Goal: Information Seeking & Learning: Learn about a topic

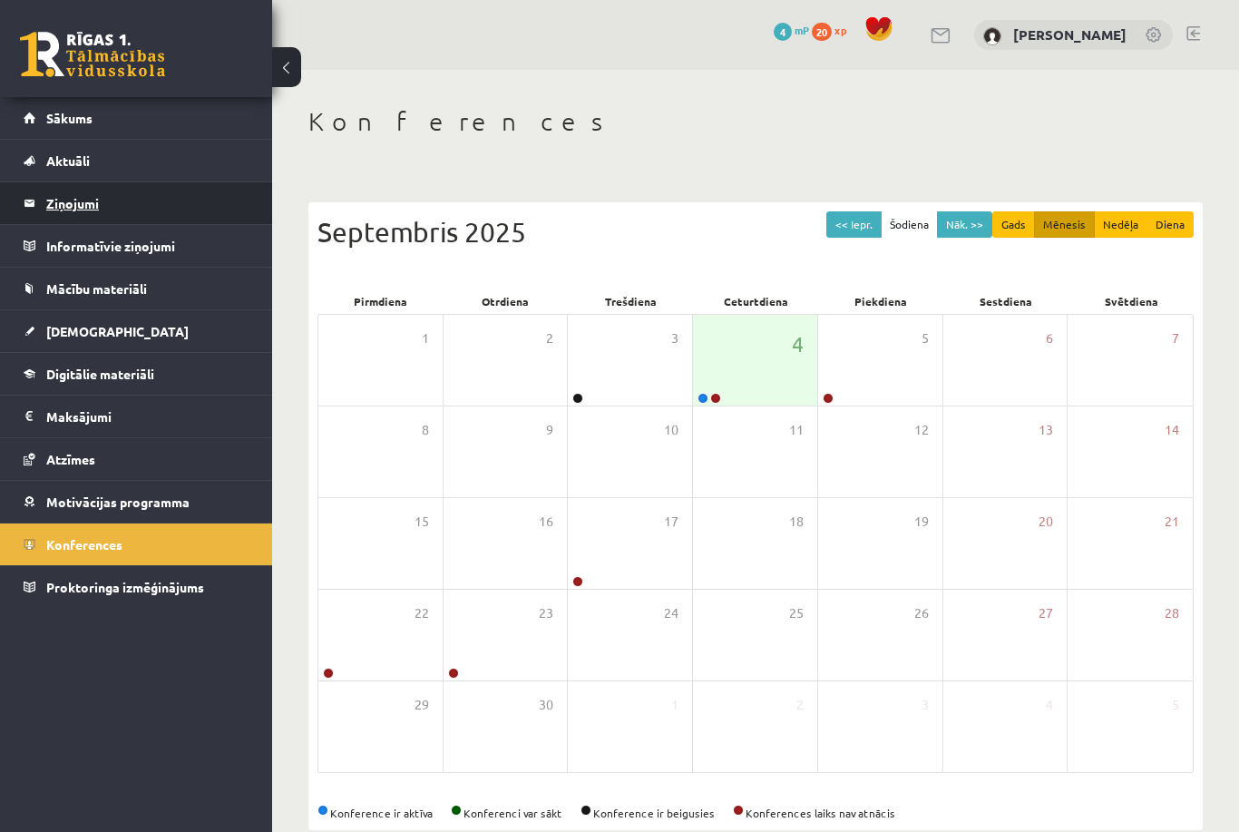
scroll to position [34, 0]
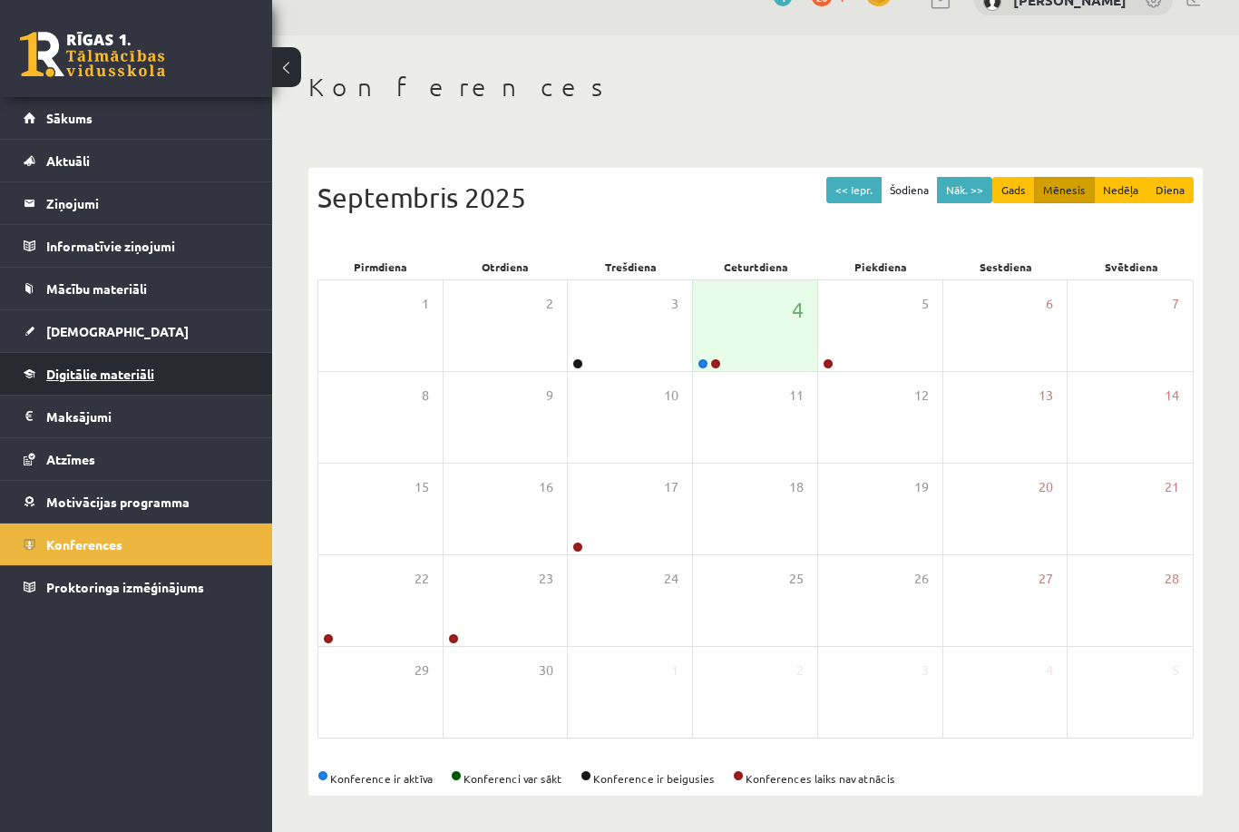
click at [171, 376] on link "Digitālie materiāli" at bounding box center [137, 374] width 226 height 42
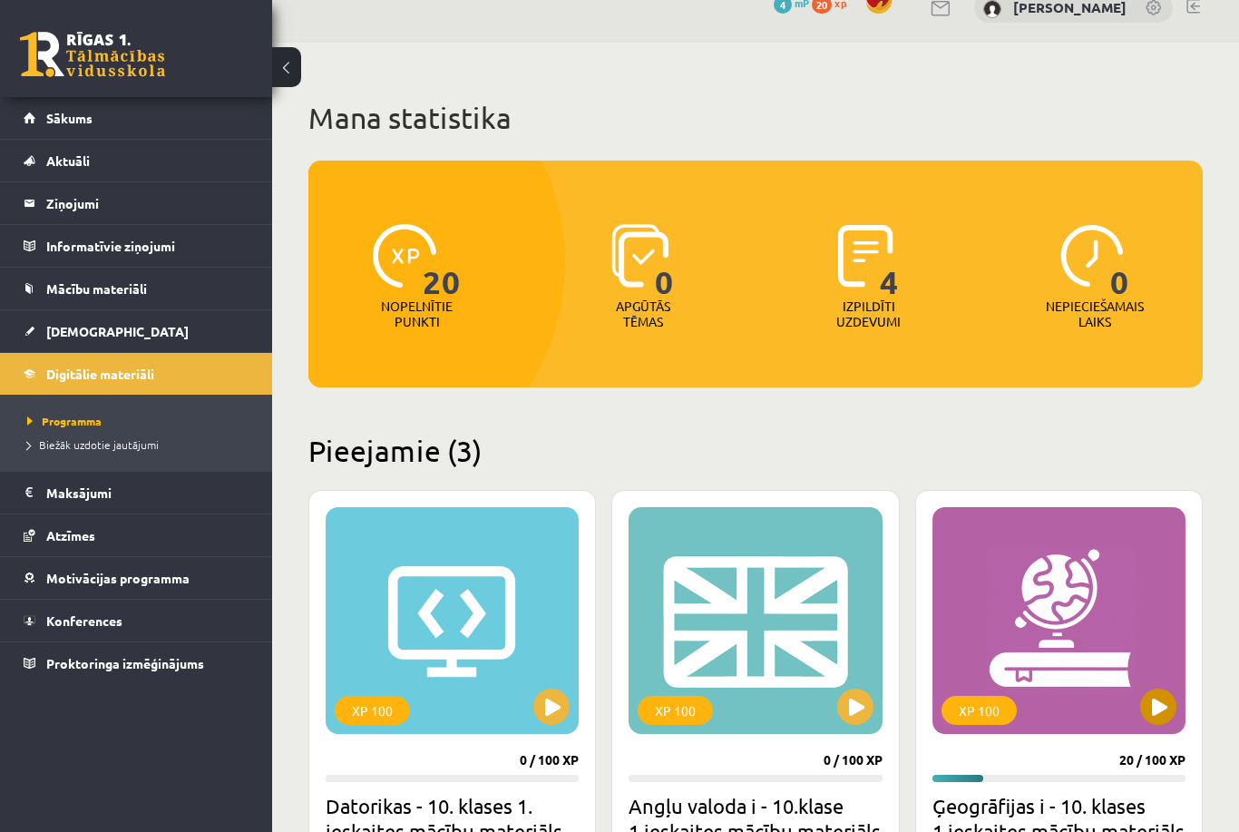
scroll to position [26, 0]
click at [878, 276] on img at bounding box center [866, 257] width 56 height 64
click at [886, 281] on span "4" at bounding box center [889, 262] width 19 height 74
click at [894, 283] on span "4" at bounding box center [889, 262] width 19 height 74
drag, startPoint x: 858, startPoint y: 328, endPoint x: 626, endPoint y: 250, distance: 245.0
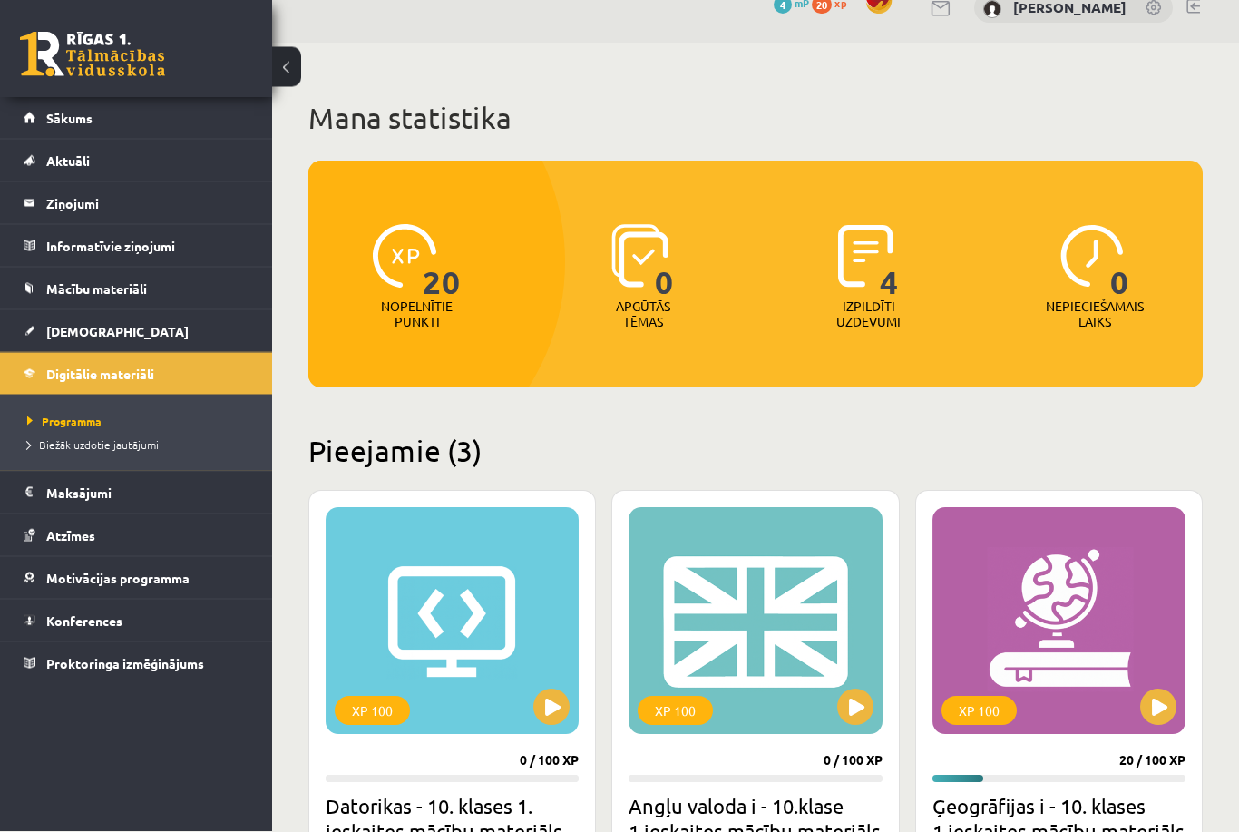
click at [853, 319] on p "Izpildīti uzdevumi" at bounding box center [869, 314] width 71 height 31
click at [632, 251] on img at bounding box center [639, 257] width 57 height 64
drag, startPoint x: 389, startPoint y: 257, endPoint x: 1102, endPoint y: 335, distance: 717.3
click at [533, 271] on div "20 Nopelnītie punkti 0 Apgūtās tēmas 4 Izpildīti uzdevumi 0 Nepieciešamais laiks" at bounding box center [755, 274] width 895 height 227
click at [1144, 297] on div "0 Nepieciešamais laiks" at bounding box center [1094, 278] width 217 height 125
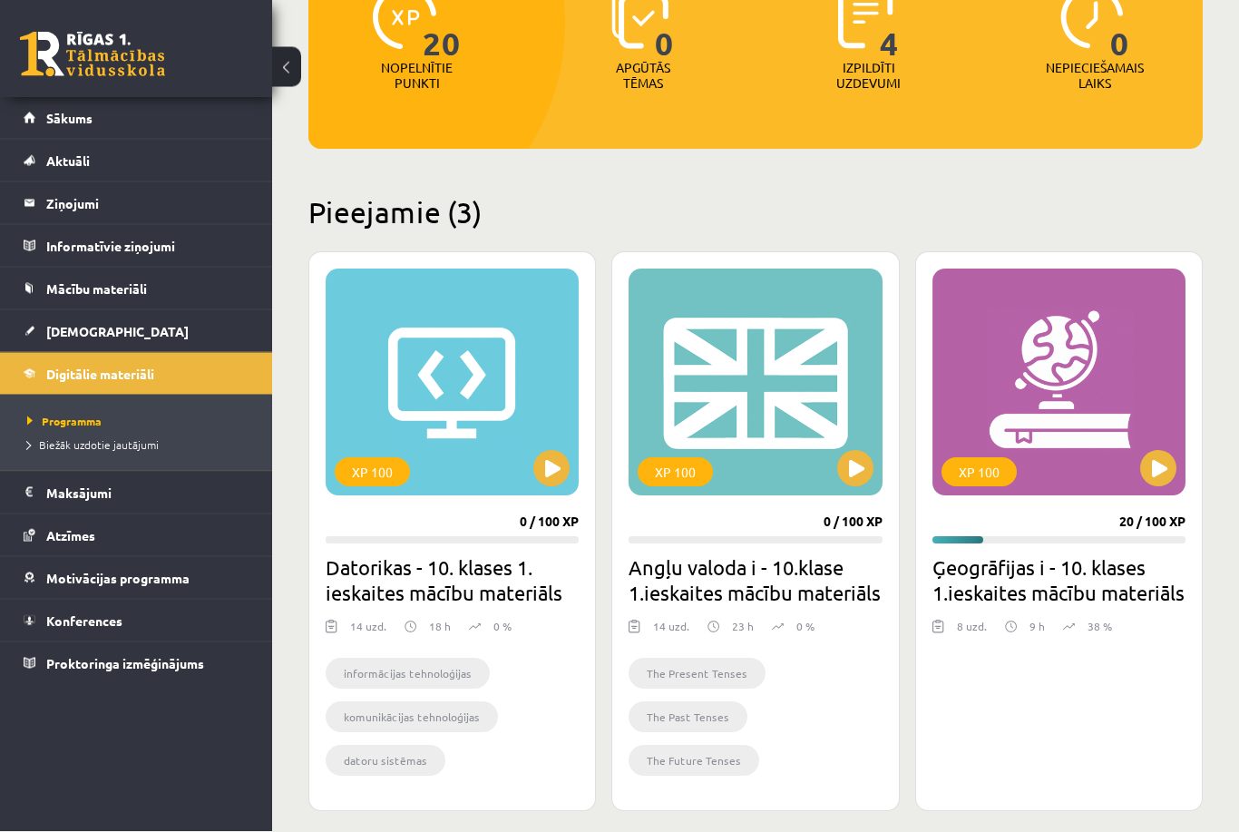
scroll to position [272, 0]
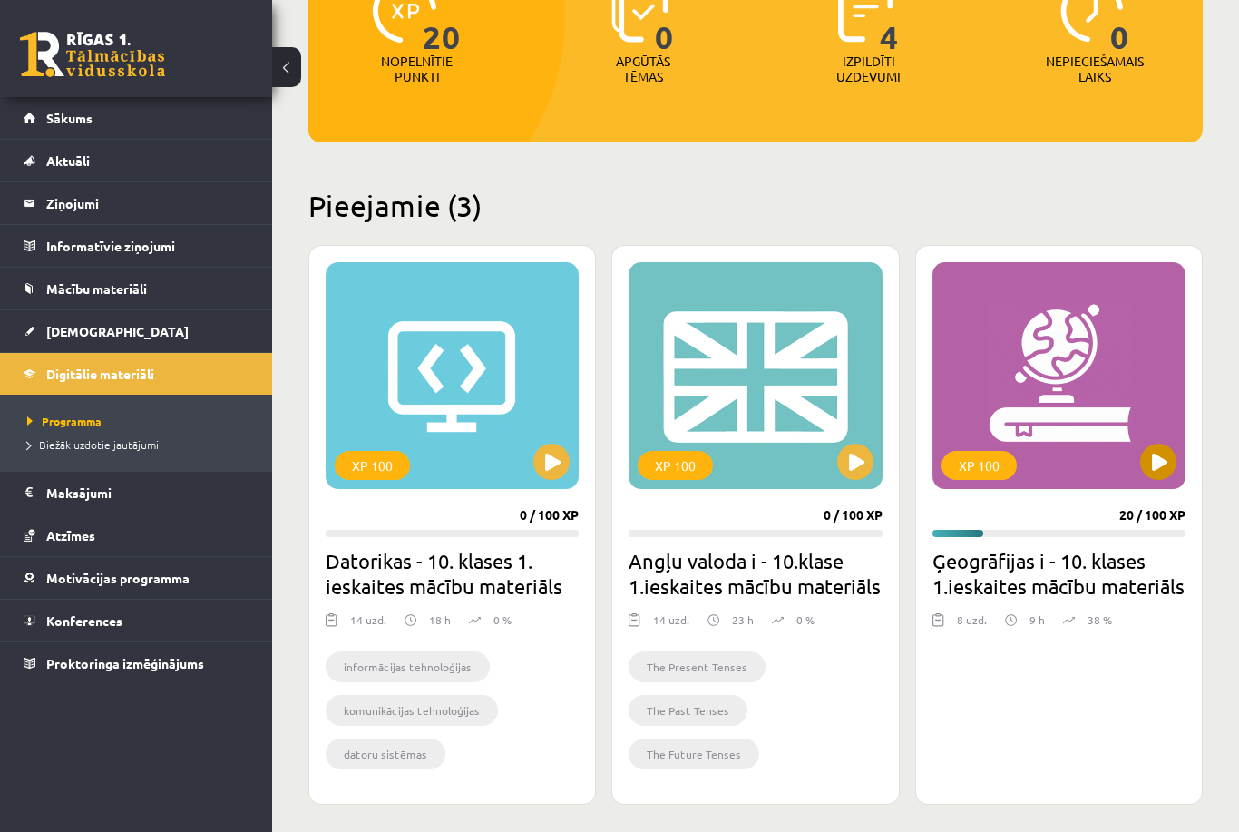
click at [1067, 423] on div "XP 100" at bounding box center [1059, 375] width 253 height 227
click at [1064, 334] on div "XP 100" at bounding box center [1059, 375] width 253 height 227
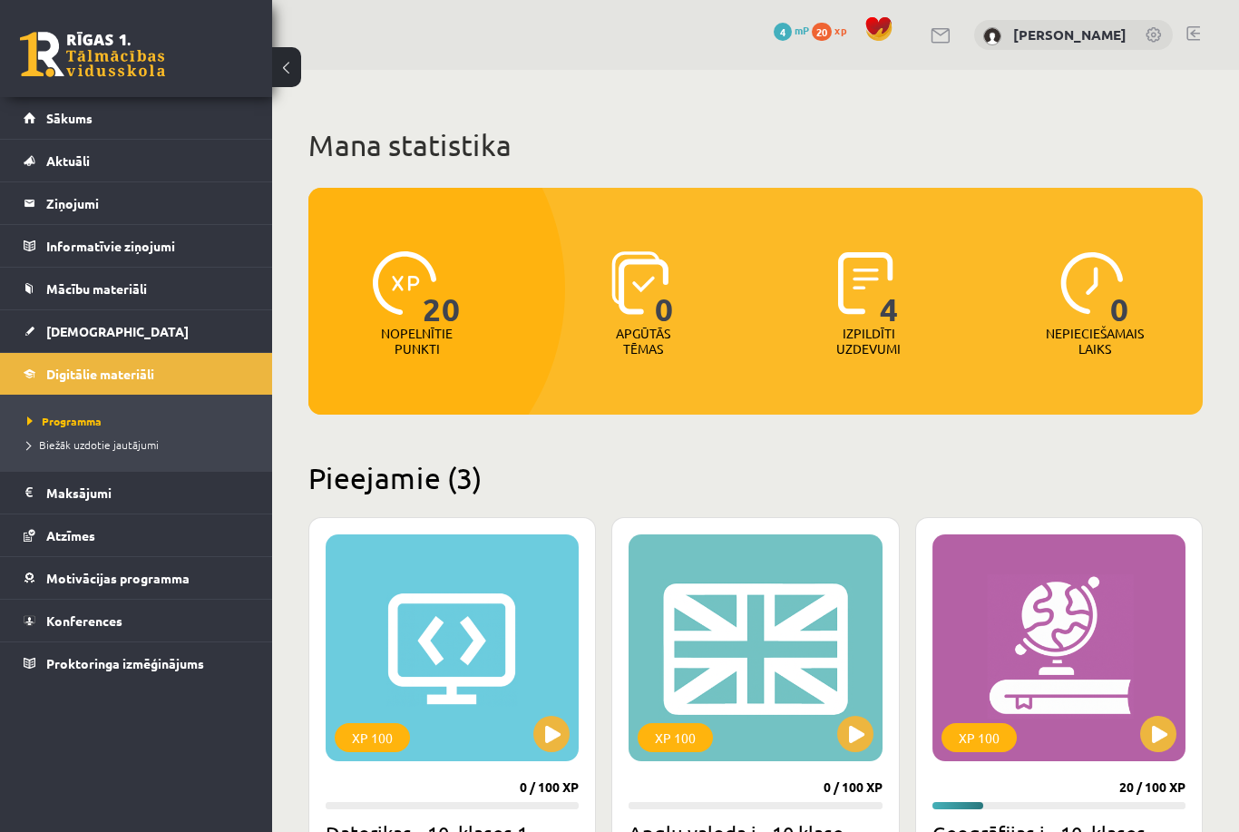
scroll to position [259, 0]
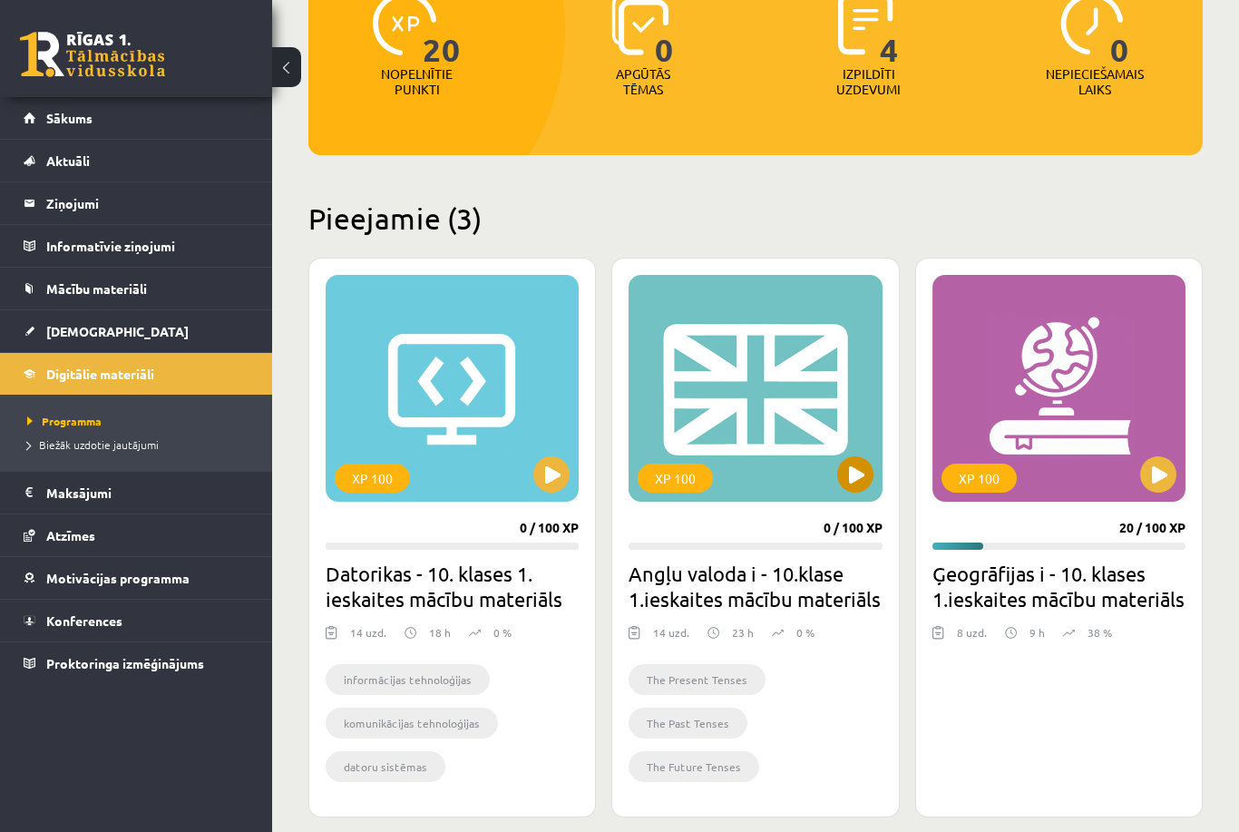
click at [758, 424] on div "XP 100" at bounding box center [755, 388] width 253 height 227
click at [686, 477] on div "XP 100" at bounding box center [675, 478] width 75 height 29
click at [797, 359] on div "XP 100" at bounding box center [755, 388] width 253 height 227
click at [430, 423] on div "XP 100" at bounding box center [452, 388] width 253 height 227
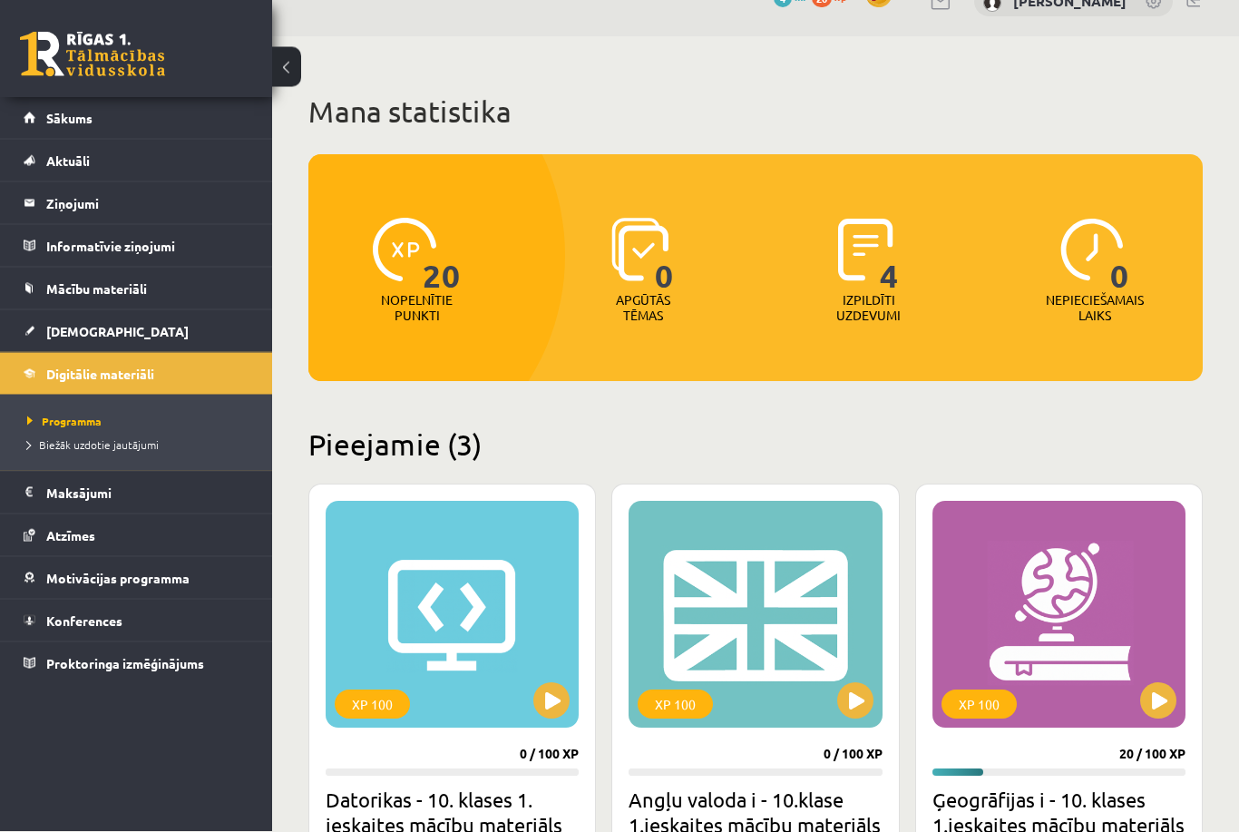
scroll to position [0, 0]
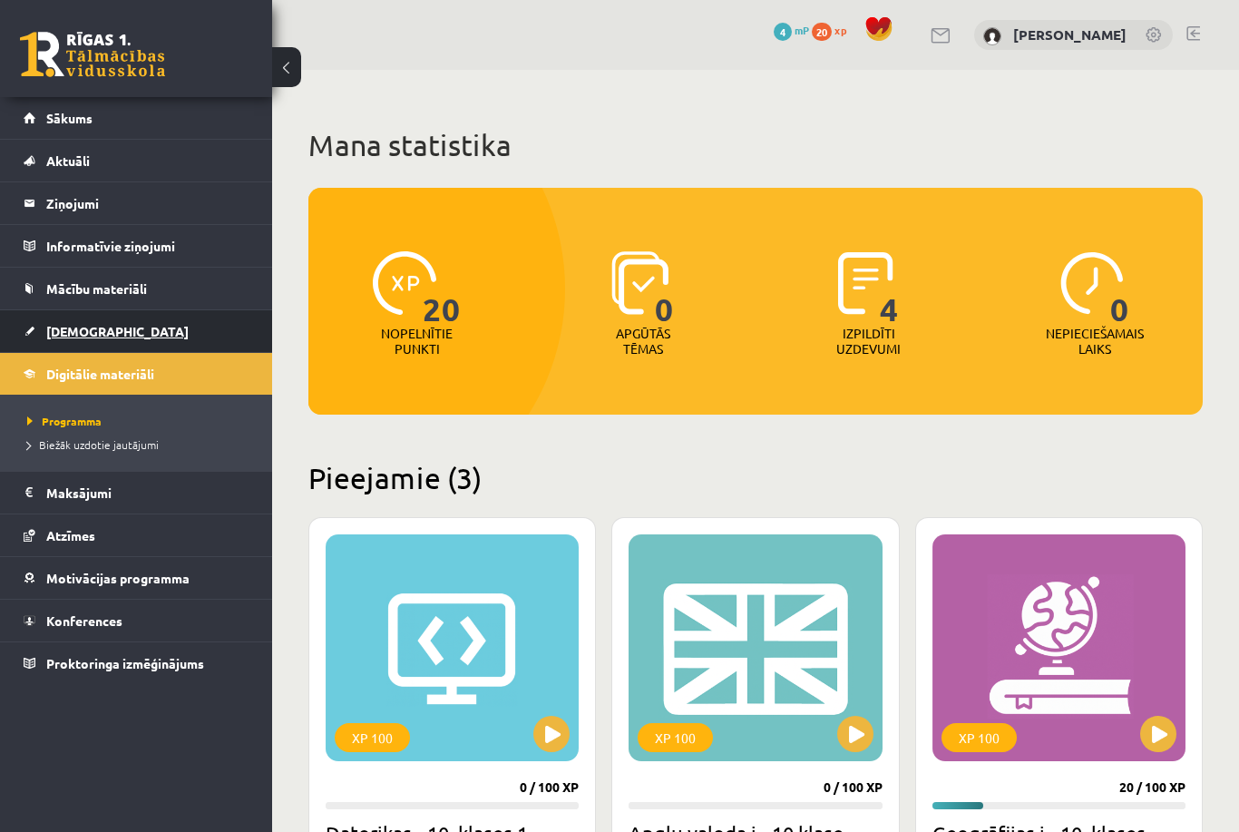
click at [157, 327] on link "[DEMOGRAPHIC_DATA]" at bounding box center [137, 331] width 226 height 42
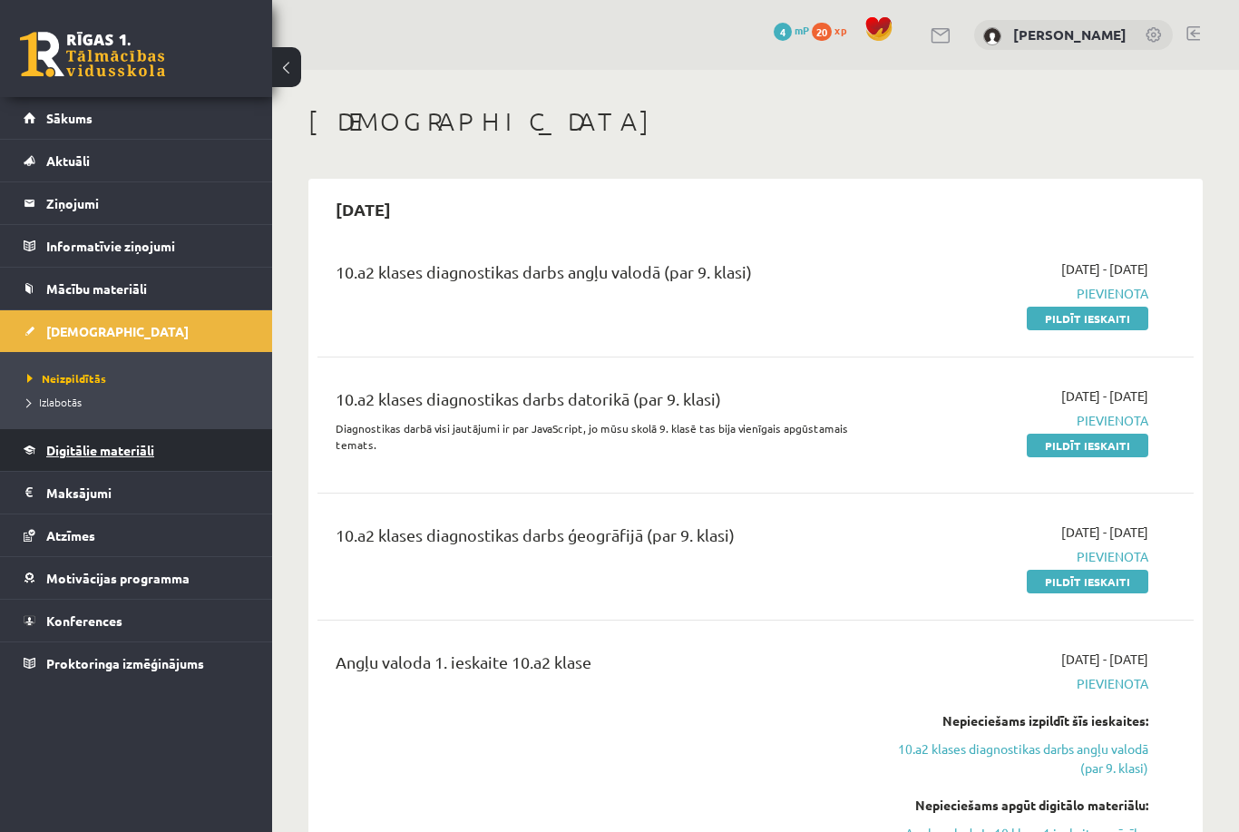
click at [130, 461] on link "Digitālie materiāli" at bounding box center [137, 450] width 226 height 42
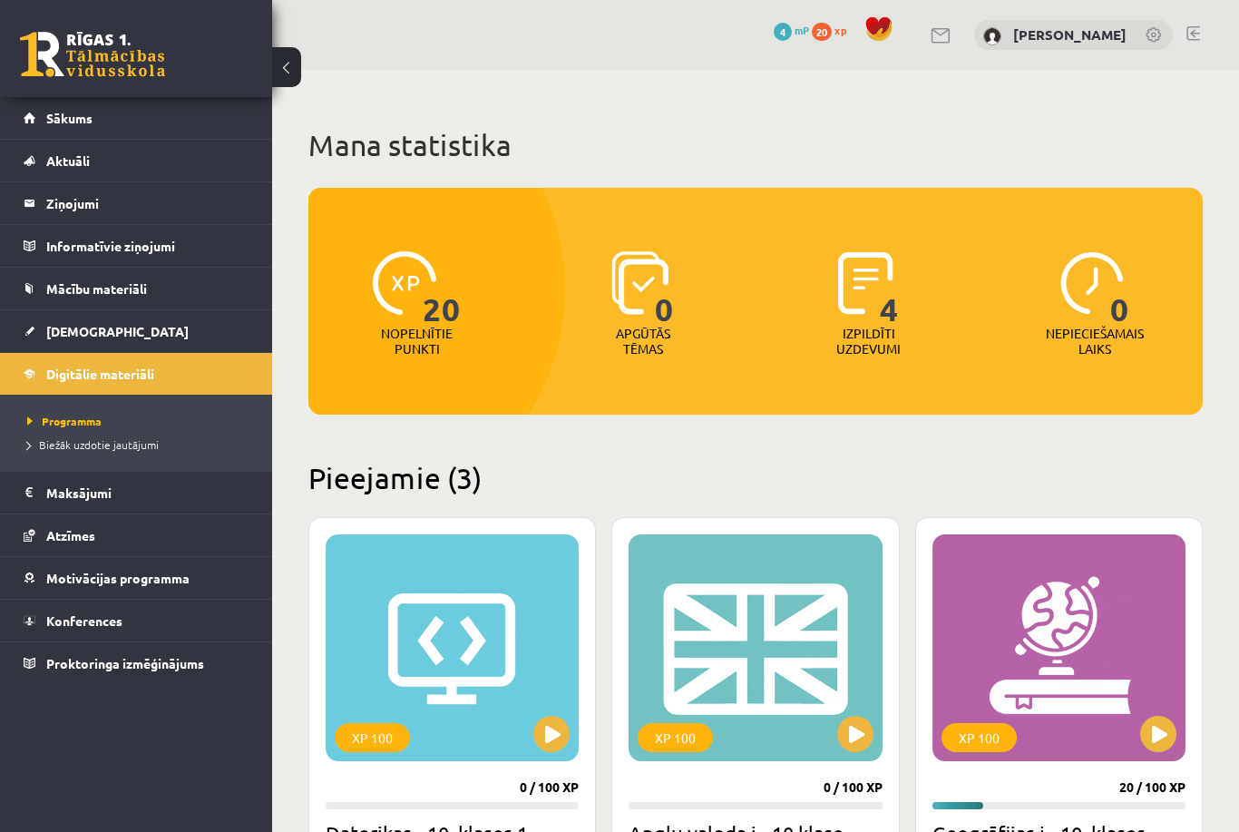
click at [997, 3] on div "0 Dāvanas 4 mP 20 xp Viktorija Veržbicka" at bounding box center [755, 35] width 967 height 70
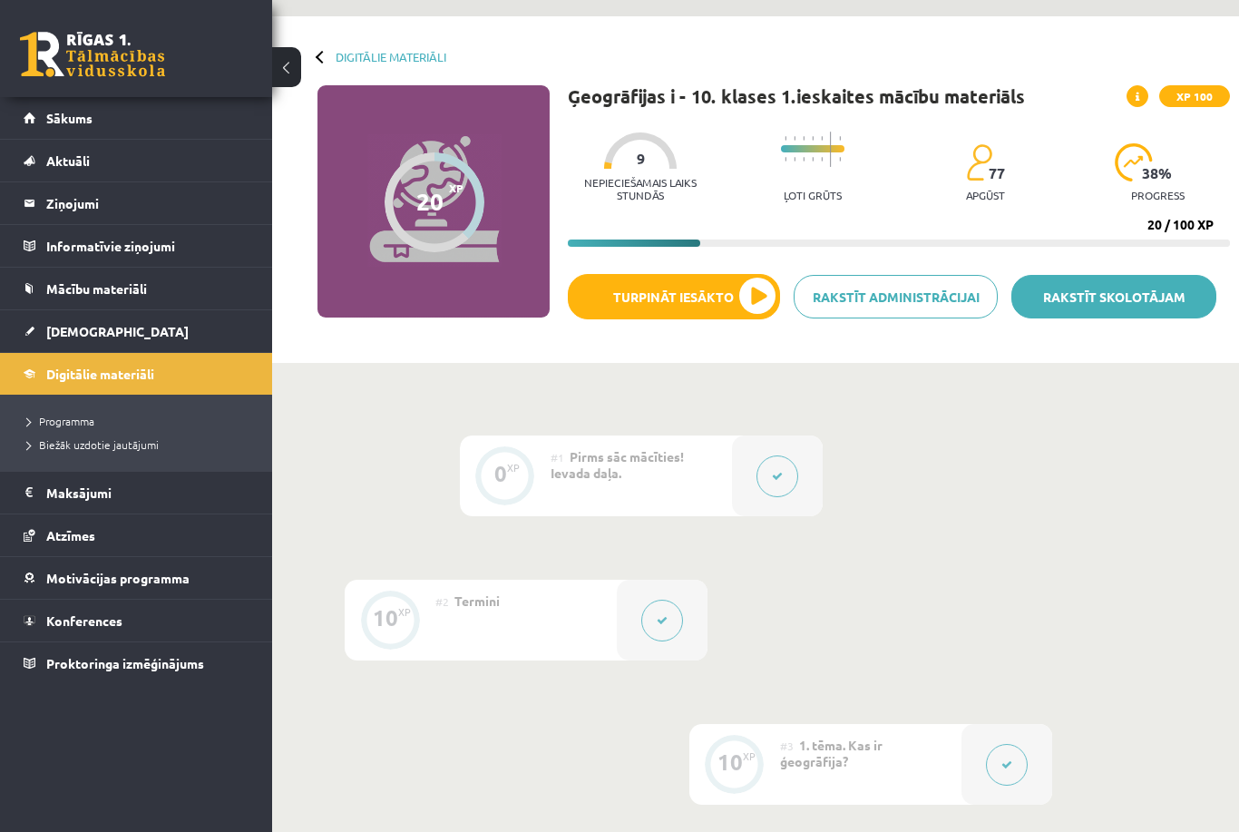
scroll to position [53, 0]
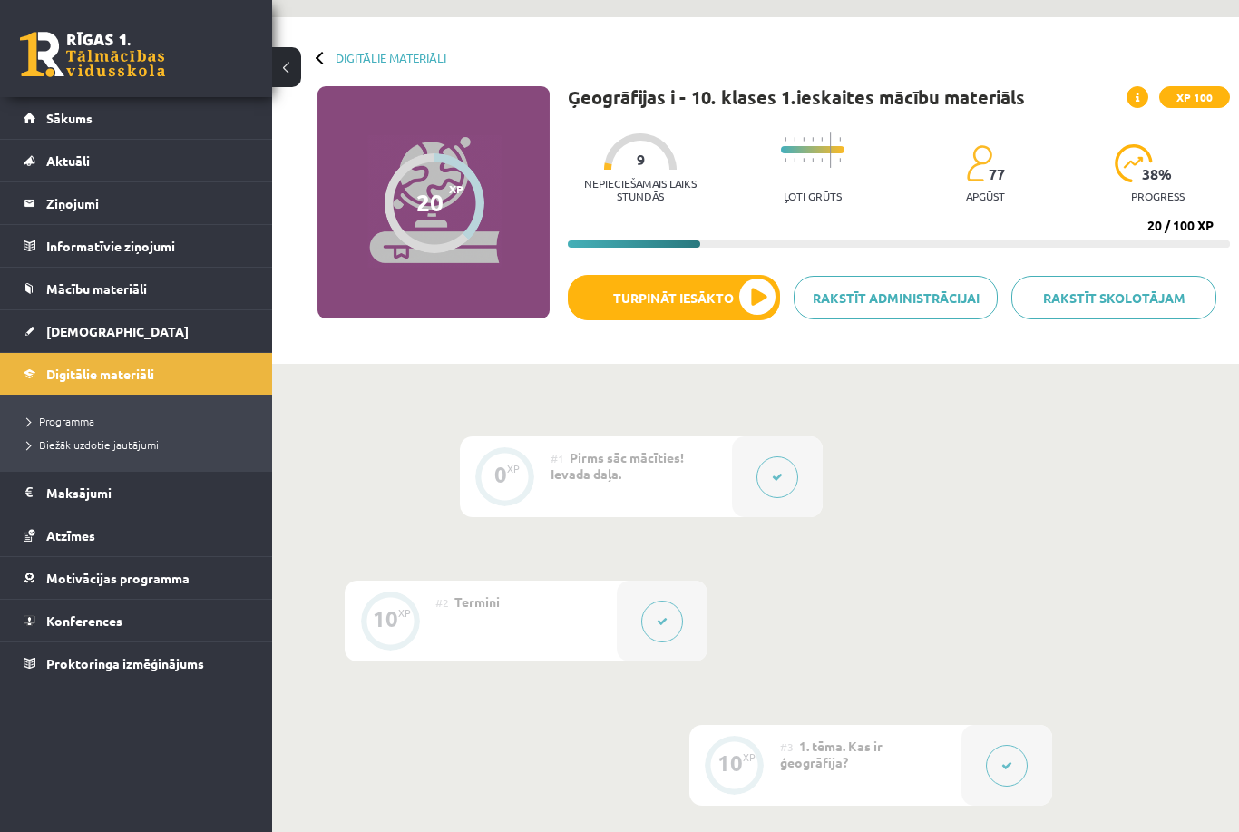
click at [667, 182] on p "Nepieciešamais laiks stundās" at bounding box center [640, 189] width 145 height 25
